Goal: Task Accomplishment & Management: Manage account settings

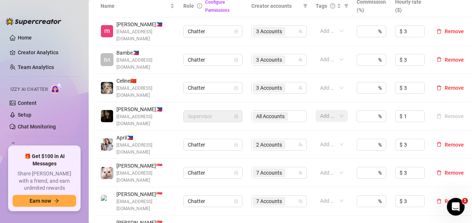
scroll to position [222, 0]
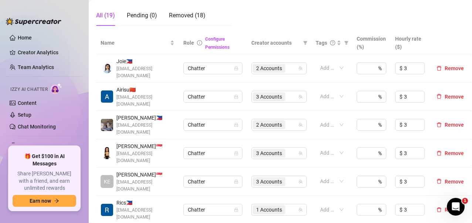
scroll to position [185, 0]
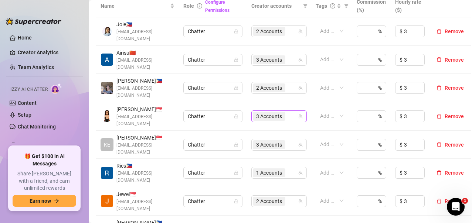
click at [270, 112] on span "3 Accounts" at bounding box center [269, 116] width 26 height 8
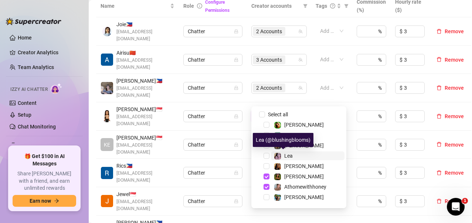
scroll to position [74, 0]
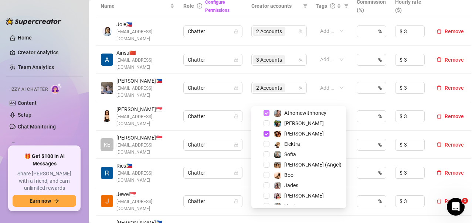
click at [268, 115] on span "Select tree node" at bounding box center [267, 113] width 6 height 6
click at [268, 137] on div "[PERSON_NAME]" at bounding box center [298, 133] width 91 height 9
click at [267, 135] on span "Select tree node" at bounding box center [267, 134] width 6 height 6
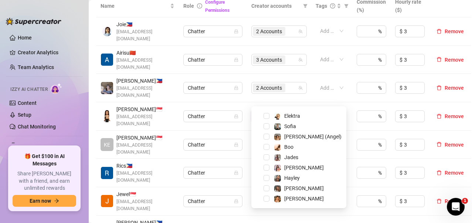
scroll to position [0, 0]
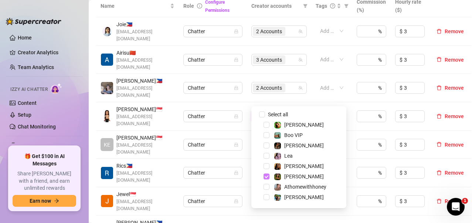
click at [267, 179] on span "Select tree node" at bounding box center [267, 177] width 6 height 6
click at [266, 137] on span "Select tree node" at bounding box center [267, 135] width 6 height 6
click at [269, 146] on span "Select tree node" at bounding box center [267, 146] width 6 height 6
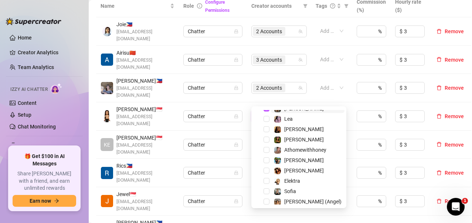
scroll to position [74, 0]
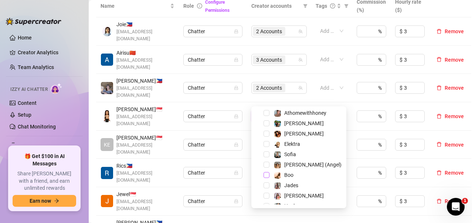
click at [269, 175] on span "Select tree node" at bounding box center [267, 175] width 6 height 6
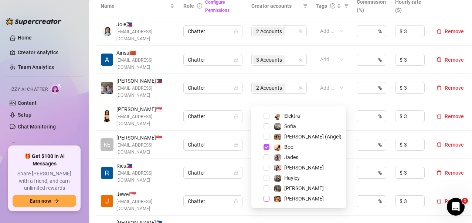
click at [269, 198] on span "Select tree node" at bounding box center [267, 199] width 6 height 6
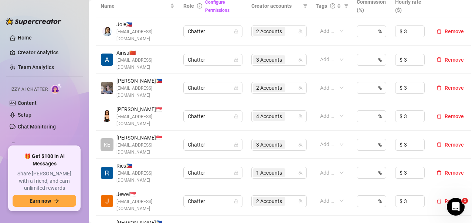
click at [269, 169] on span "1 Accounts" at bounding box center [269, 173] width 26 height 8
